Goal: Task Accomplishment & Management: Manage account settings

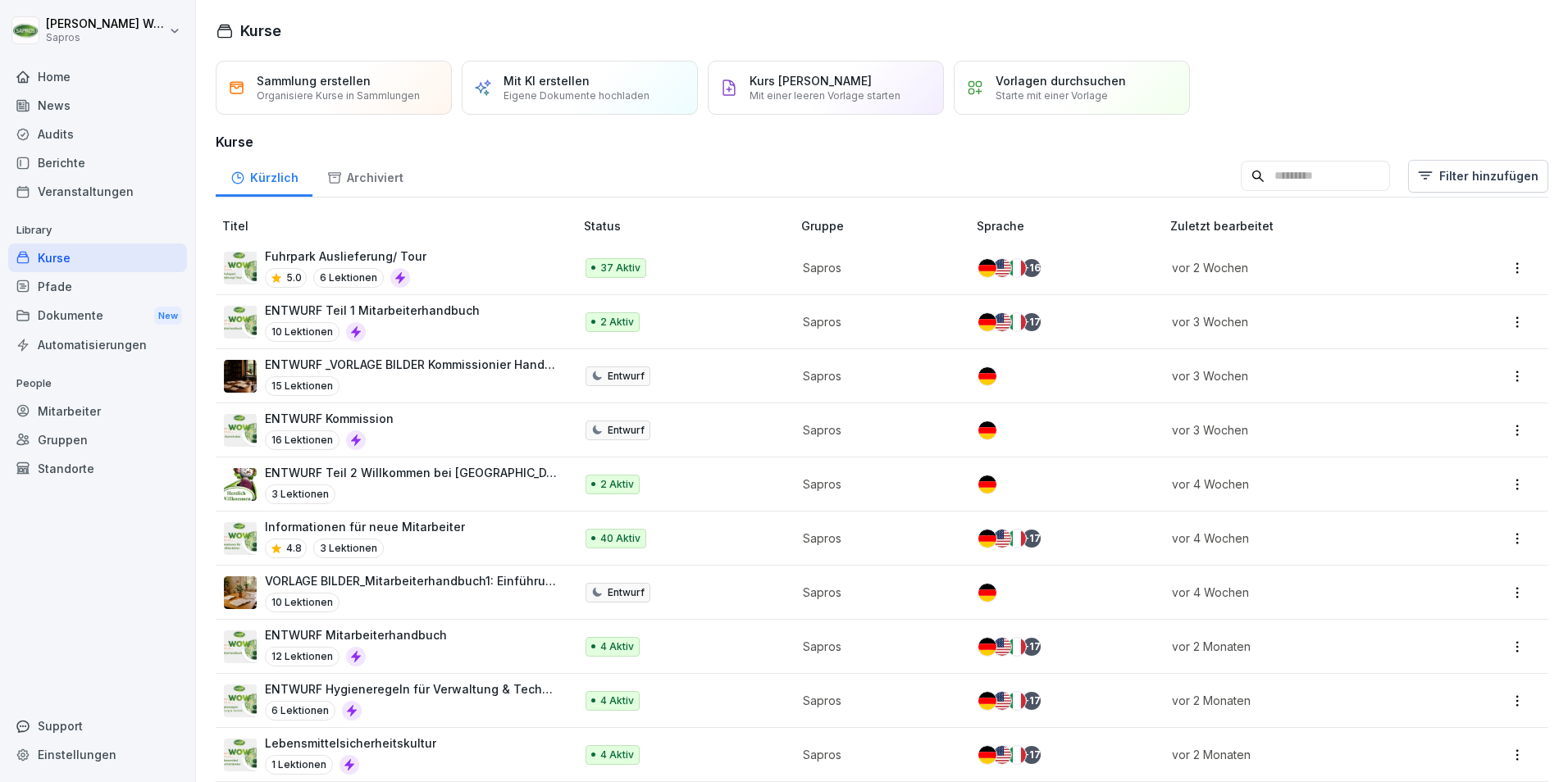
click at [68, 412] on div "Mitarbeiter" at bounding box center [97, 411] width 179 height 29
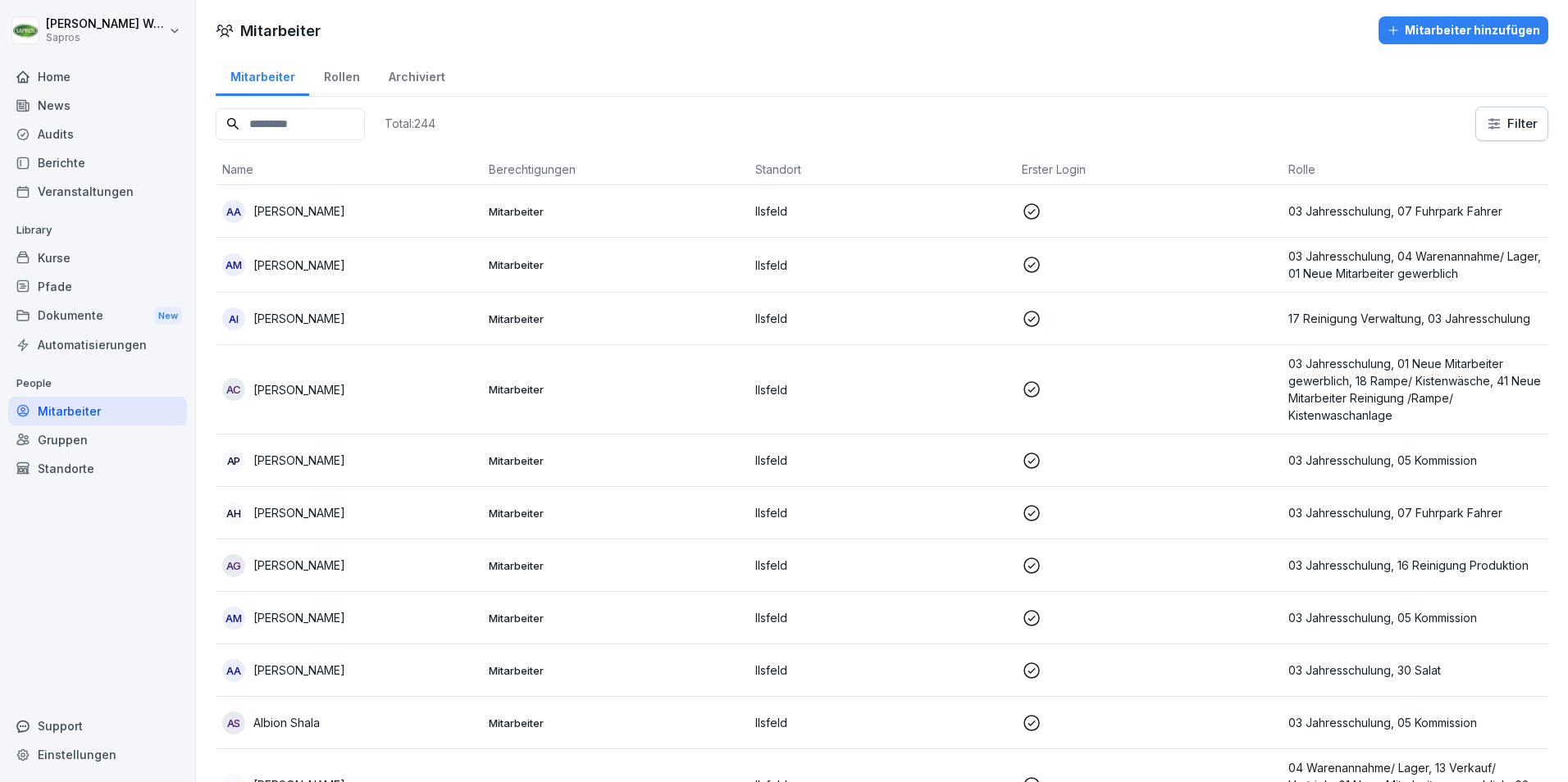
click at [304, 125] on input at bounding box center [290, 124] width 149 height 32
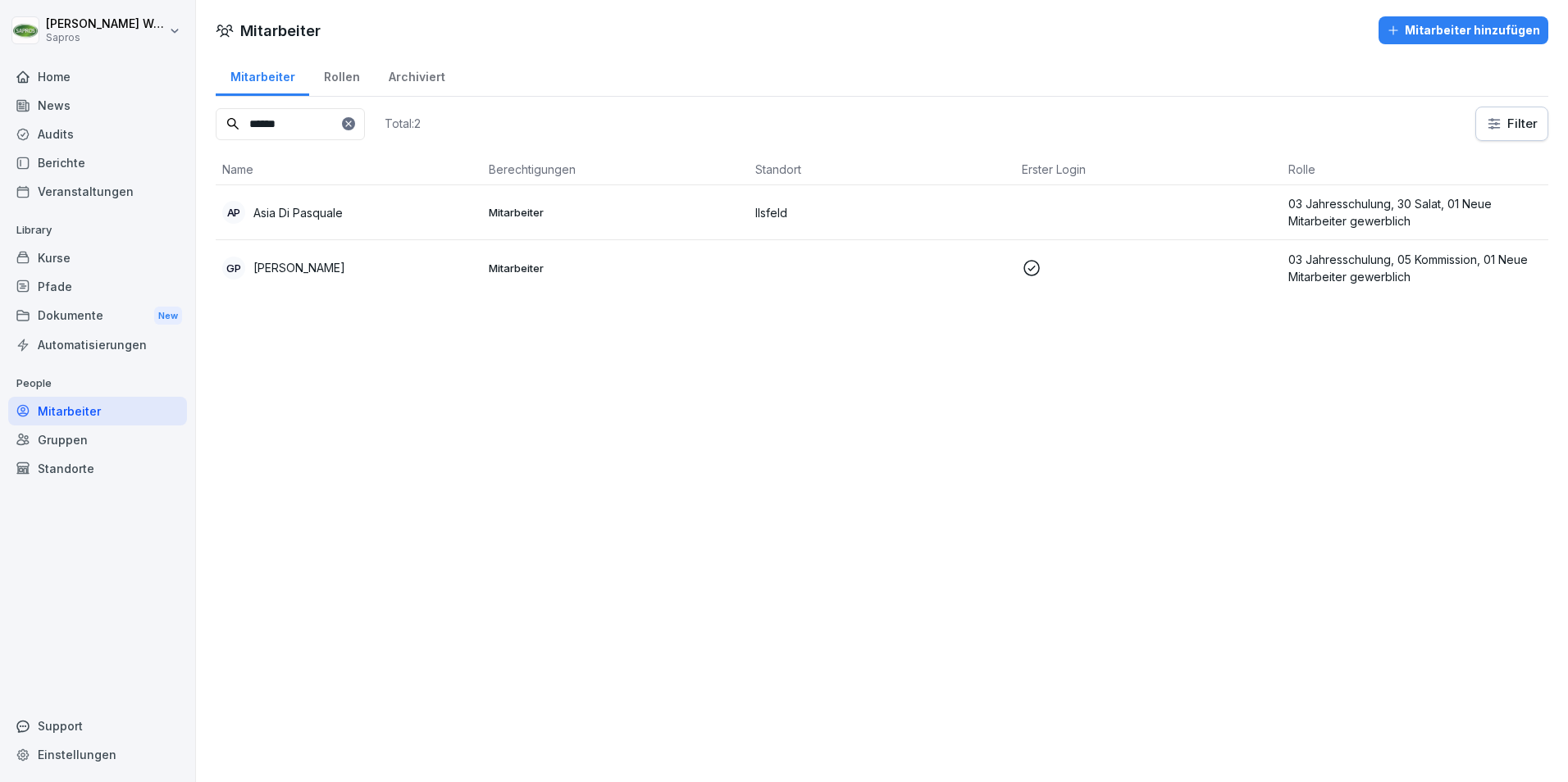
drag, startPoint x: 203, startPoint y: 129, endPoint x: 7, endPoint y: 103, distance: 197.7
click at [9, 104] on div "[PERSON_NAME] Sapros Home News Audits Berichte Veranstaltungen Library Kurse Pf…" at bounding box center [784, 391] width 1568 height 782
drag, startPoint x: 287, startPoint y: 122, endPoint x: 69, endPoint y: 110, distance: 218.3
click at [68, 110] on div "[PERSON_NAME] Sapros Home News Audits Berichte Veranstaltungen Library Kurse Pf…" at bounding box center [784, 391] width 1568 height 782
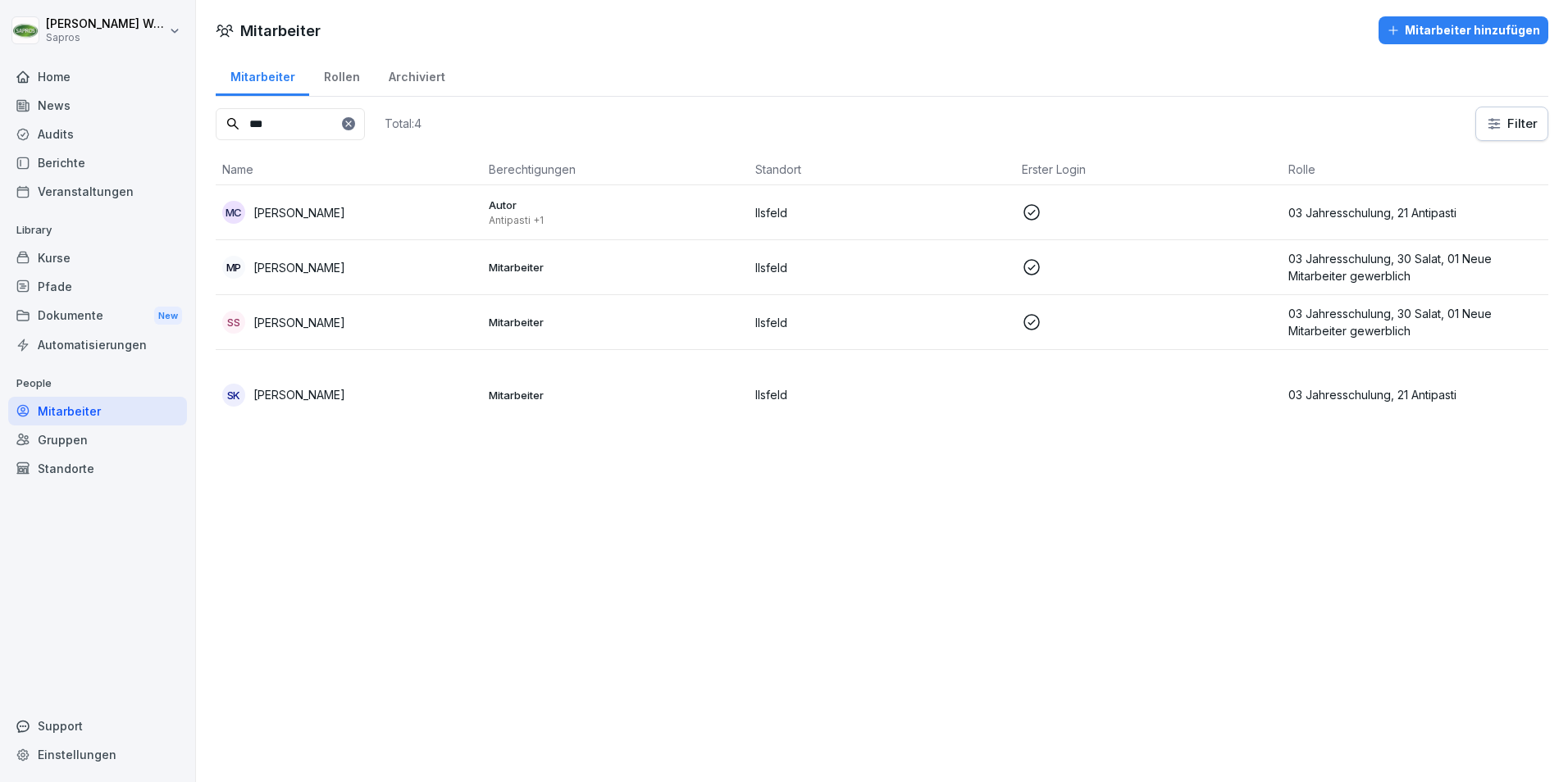
type input "****"
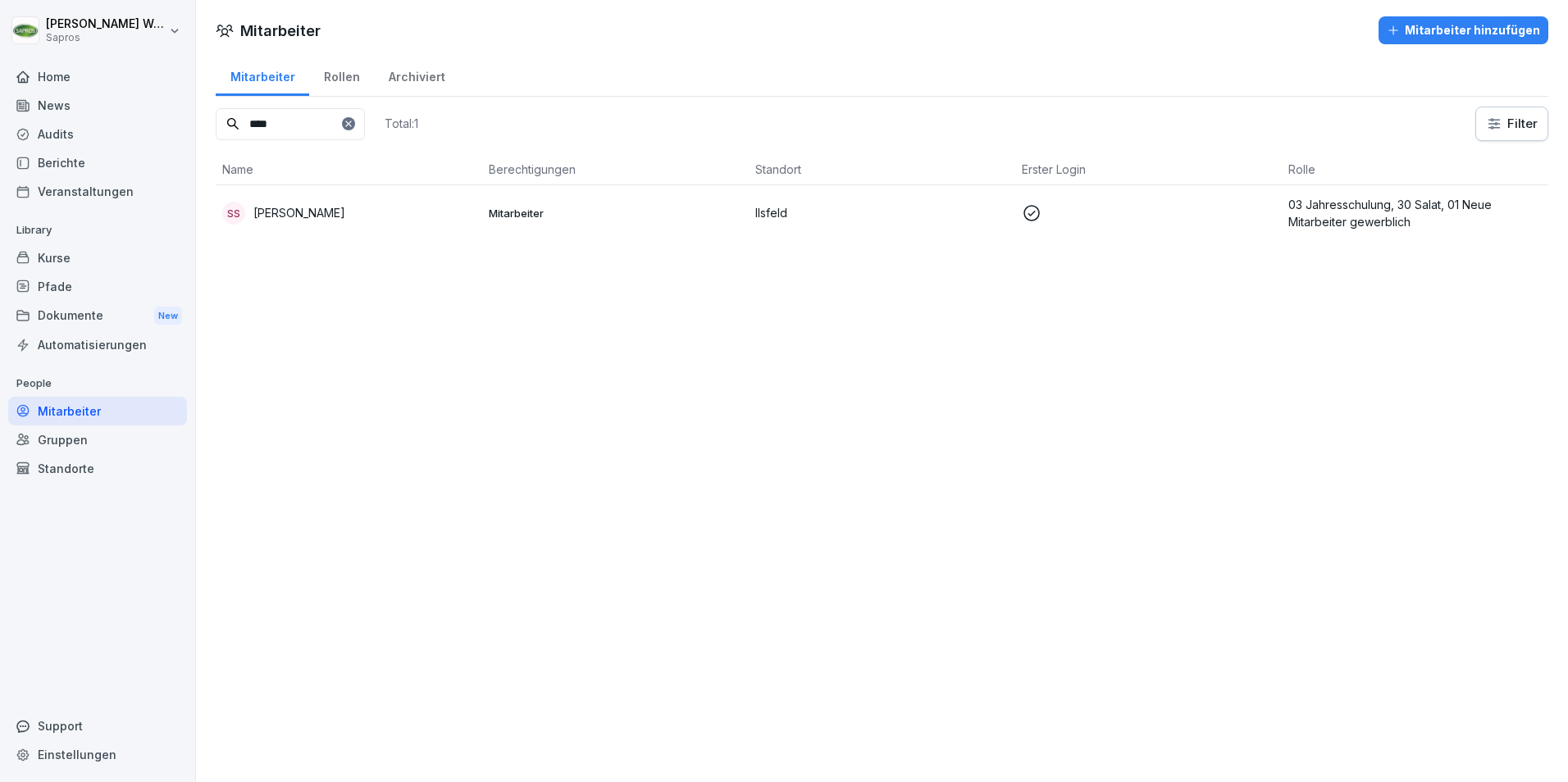
drag, startPoint x: 222, startPoint y: 132, endPoint x: 178, endPoint y: 133, distance: 44.0
click at [184, 132] on div "[PERSON_NAME] Sapros Home News Audits Berichte Veranstaltungen Library Kurse Pf…" at bounding box center [784, 391] width 1568 height 782
